Goal: Entertainment & Leisure: Browse casually

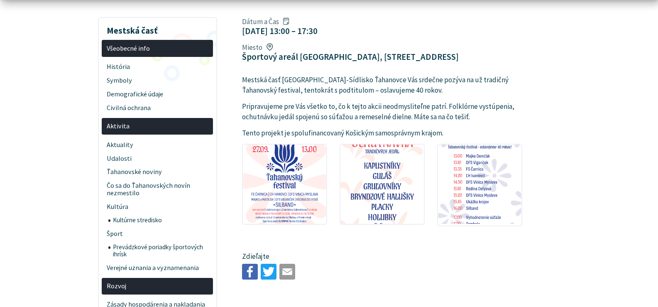
scroll to position [208, 0]
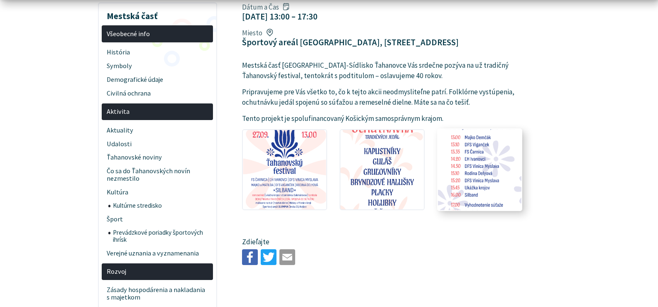
click at [485, 138] on img at bounding box center [480, 168] width 92 height 87
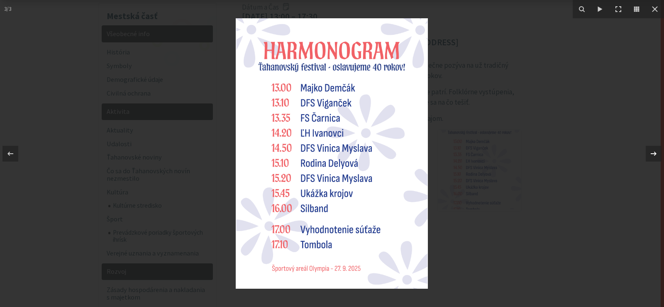
click at [654, 152] on icon at bounding box center [654, 154] width 10 height 10
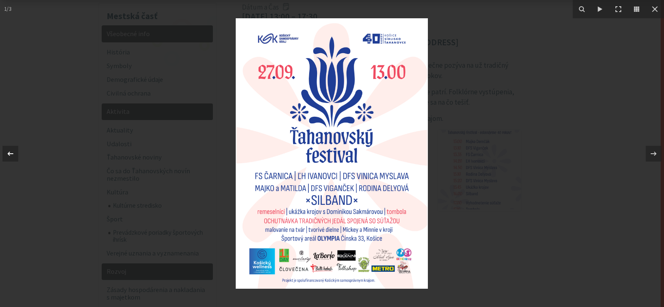
click at [10, 149] on icon at bounding box center [10, 154] width 10 height 10
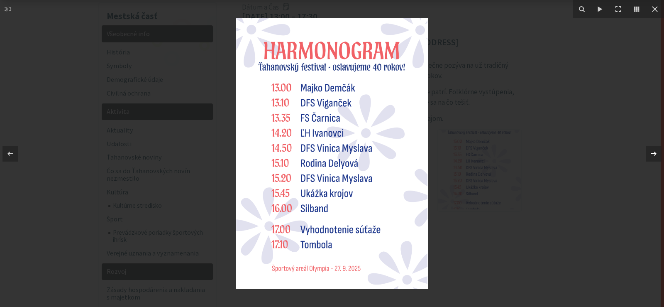
click at [654, 158] on icon at bounding box center [654, 154] width 10 height 10
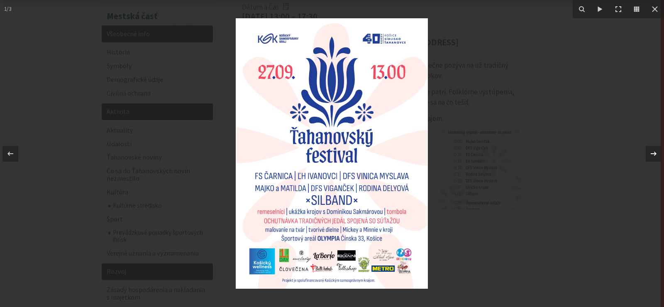
click at [654, 157] on icon at bounding box center [654, 154] width 10 height 10
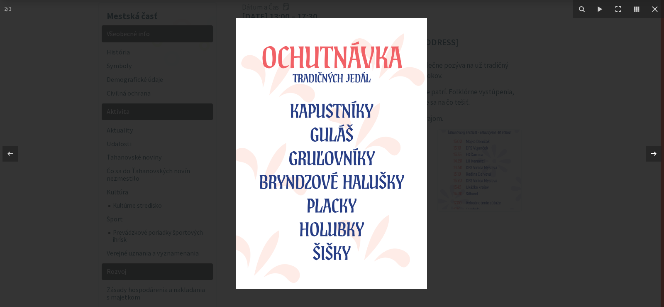
click at [651, 154] on icon at bounding box center [654, 154] width 10 height 10
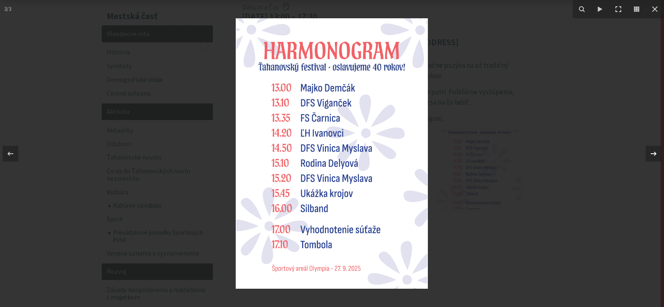
click at [658, 154] on button at bounding box center [649, 154] width 29 height 42
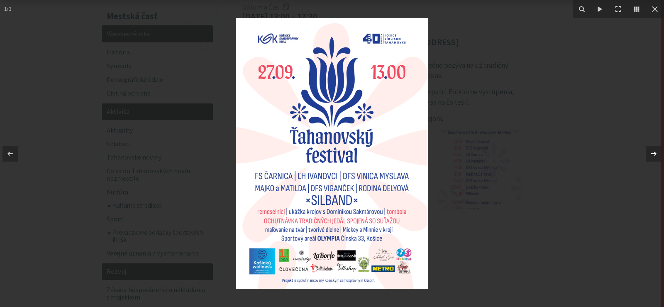
click at [658, 154] on button at bounding box center [649, 154] width 29 height 42
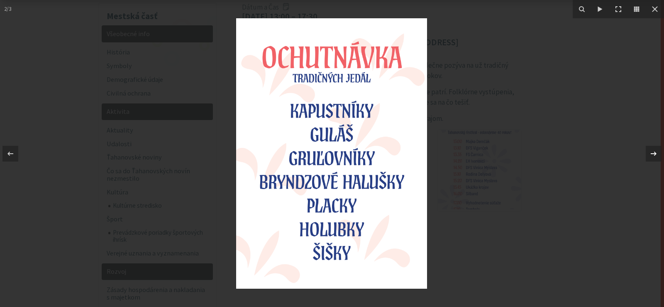
click at [651, 154] on icon at bounding box center [654, 153] width 6 height 4
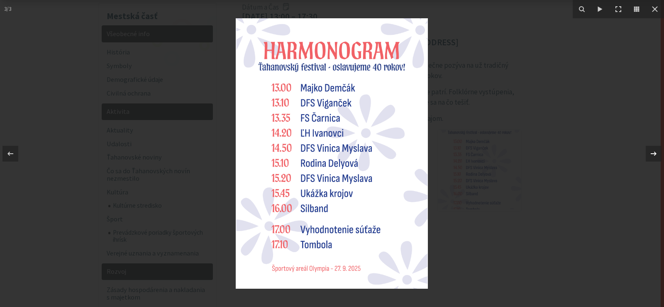
click at [651, 154] on icon at bounding box center [654, 153] width 6 height 4
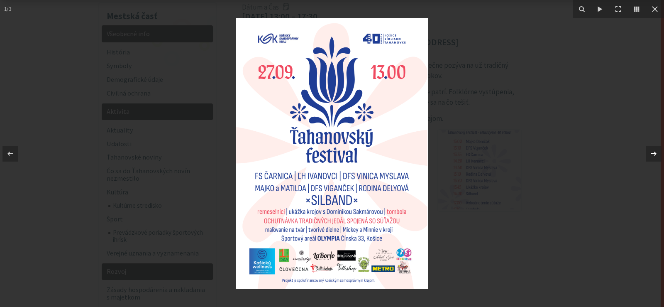
click at [651, 154] on icon at bounding box center [654, 154] width 10 height 10
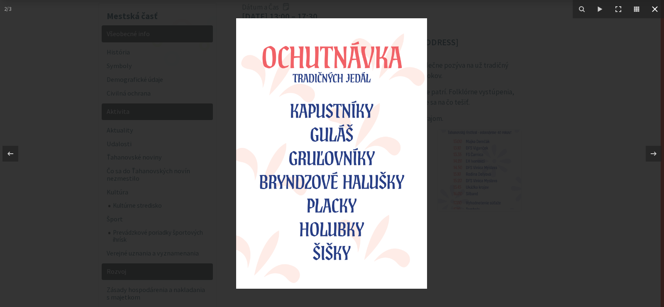
click at [650, 11] on button at bounding box center [655, 9] width 18 height 18
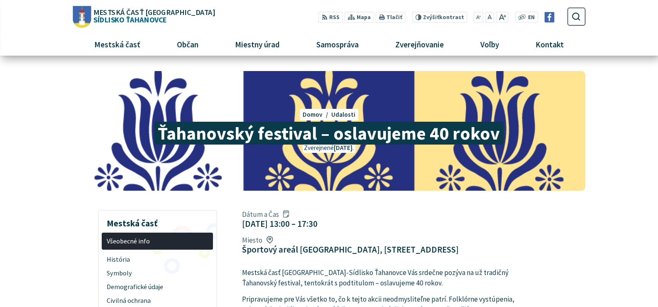
scroll to position [0, 0]
